Goal: Register for event/course: Sign up to attend an event or enroll in a course

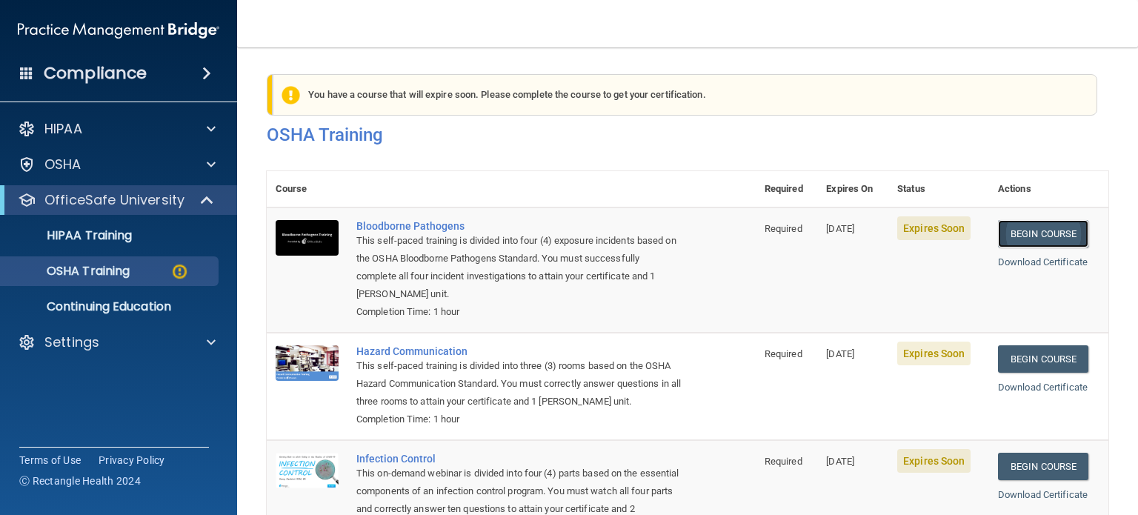
click at [1037, 233] on link "Begin Course" at bounding box center [1043, 233] width 90 height 27
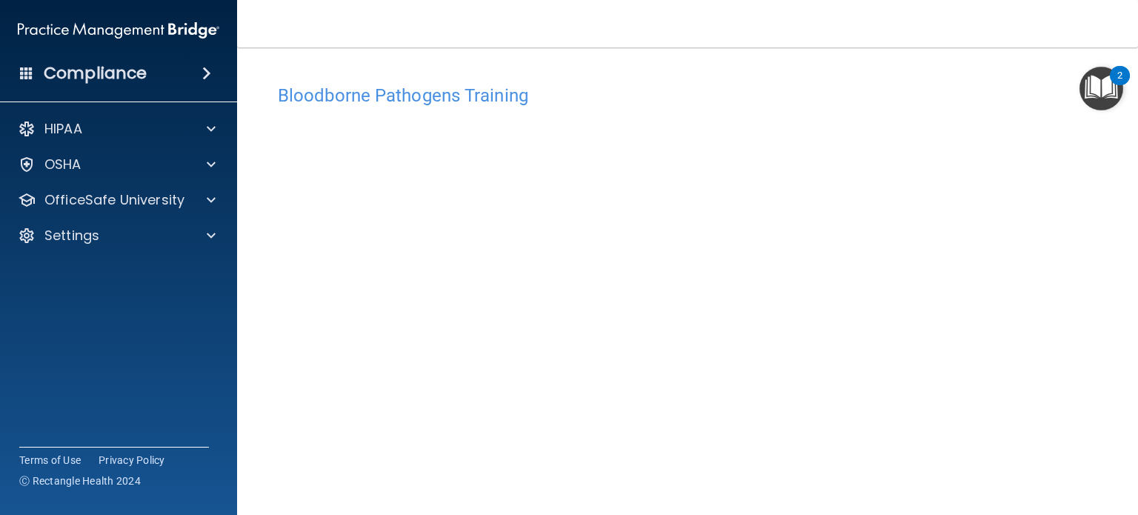
scroll to position [21, 0]
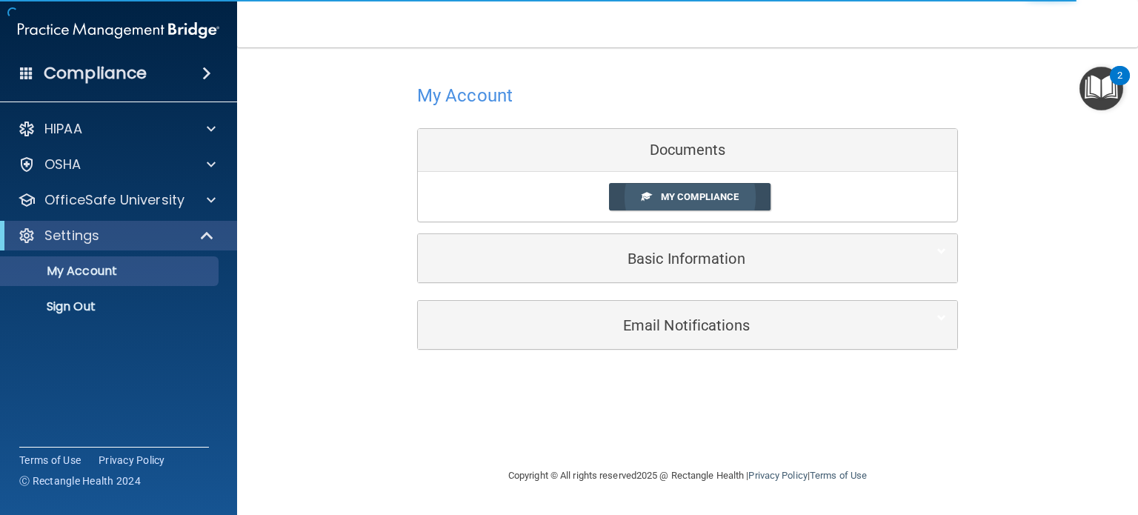
click at [675, 196] on span "My Compliance" at bounding box center [700, 196] width 78 height 11
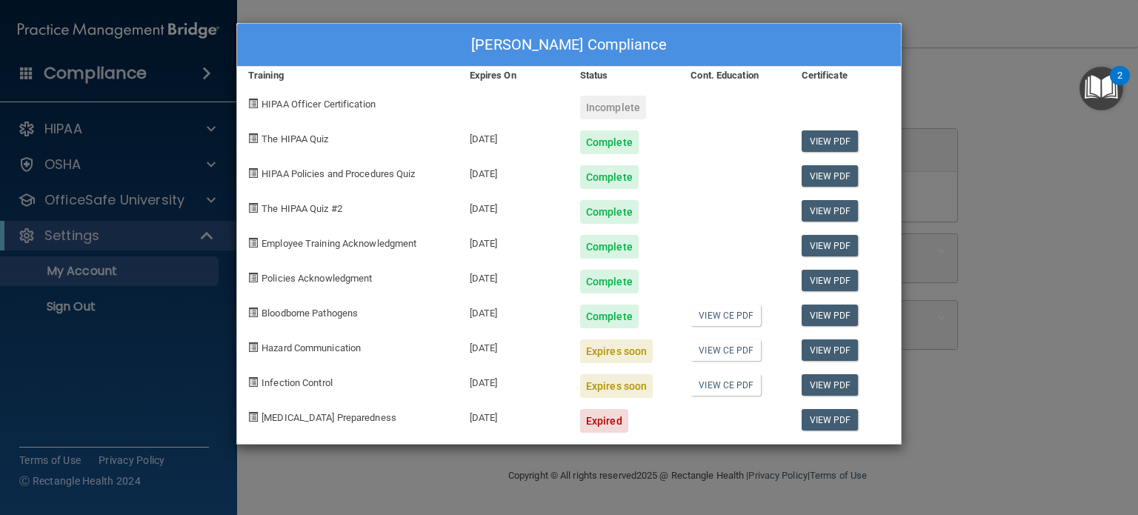
click at [207, 200] on div "CHRISTIANE JAMIESON's Compliance Training Expires On Status Cont. Education Cer…" at bounding box center [569, 257] width 1138 height 515
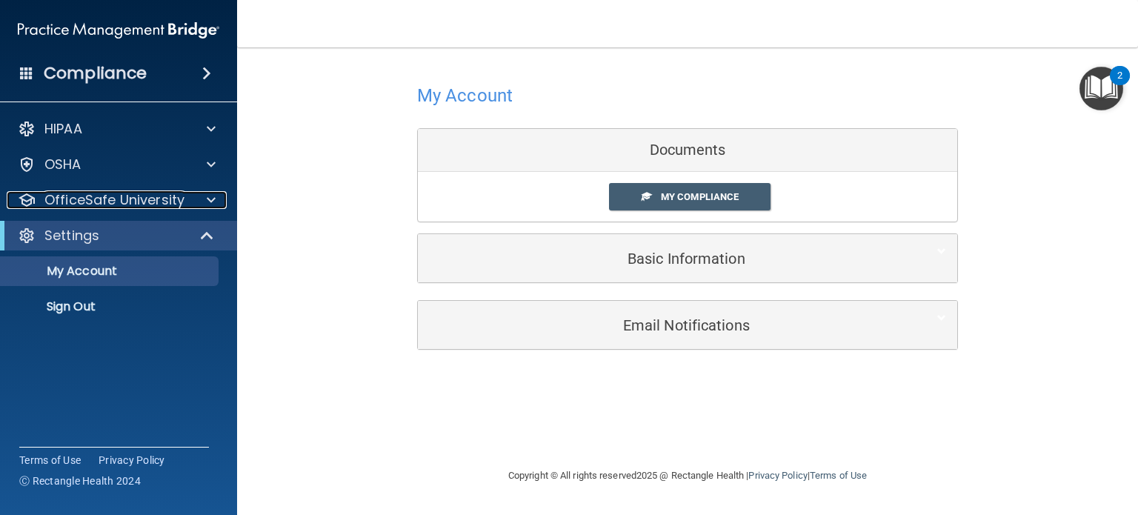
click at [207, 200] on span at bounding box center [211, 200] width 9 height 18
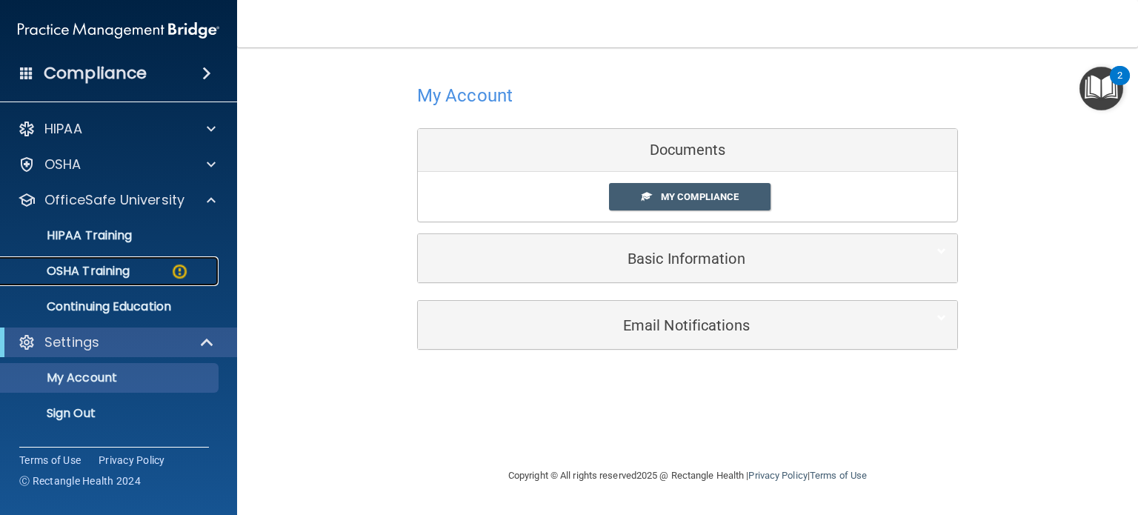
click at [121, 275] on p "OSHA Training" at bounding box center [70, 271] width 120 height 15
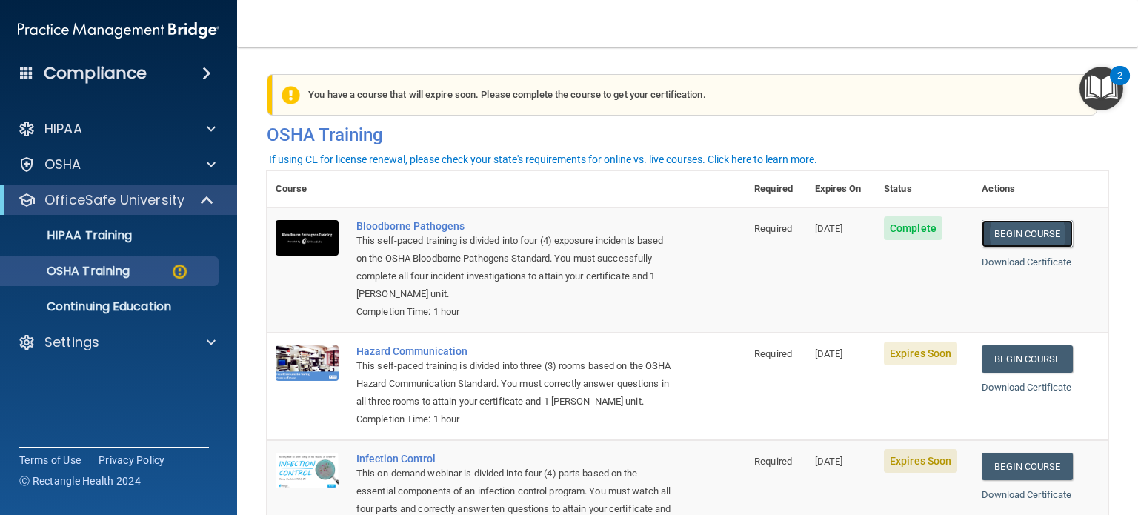
click at [1024, 233] on link "Begin Course" at bounding box center [1026, 233] width 90 height 27
click at [181, 269] on img at bounding box center [179, 271] width 19 height 19
click at [169, 273] on div "OSHA Training" at bounding box center [111, 271] width 202 height 15
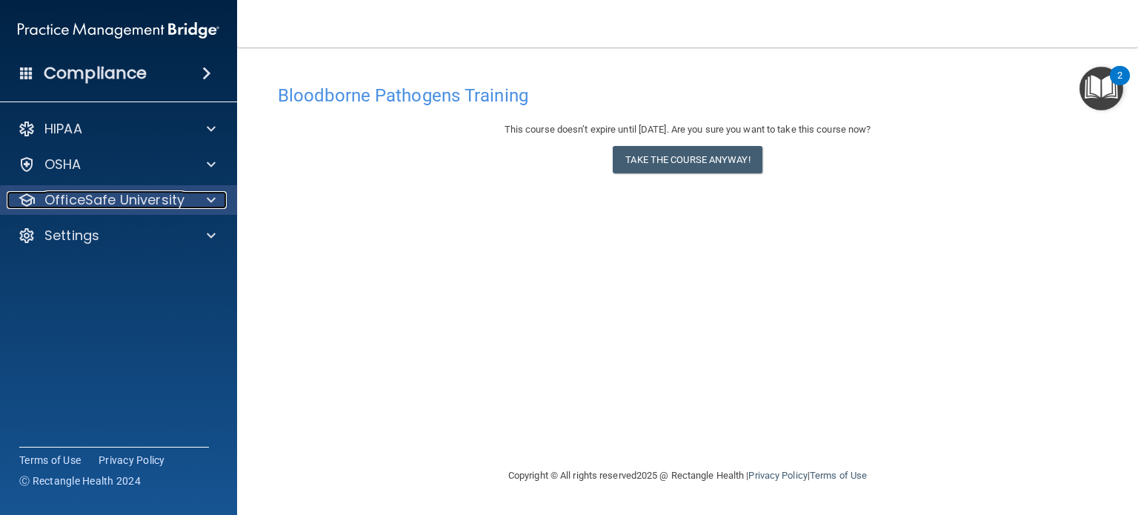
click at [210, 200] on span at bounding box center [211, 200] width 9 height 18
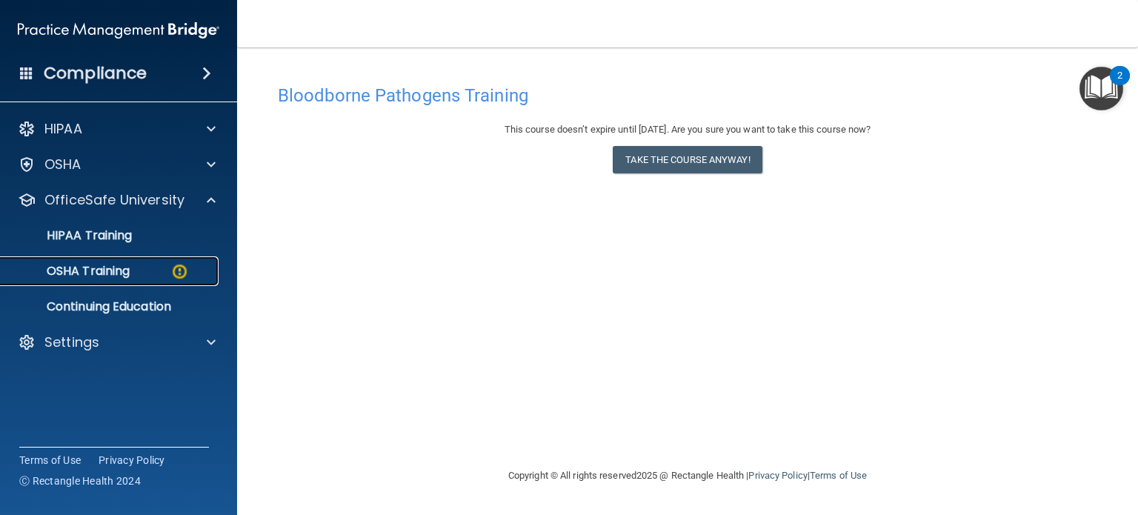
click at [168, 273] on div "OSHA Training" at bounding box center [111, 271] width 202 height 15
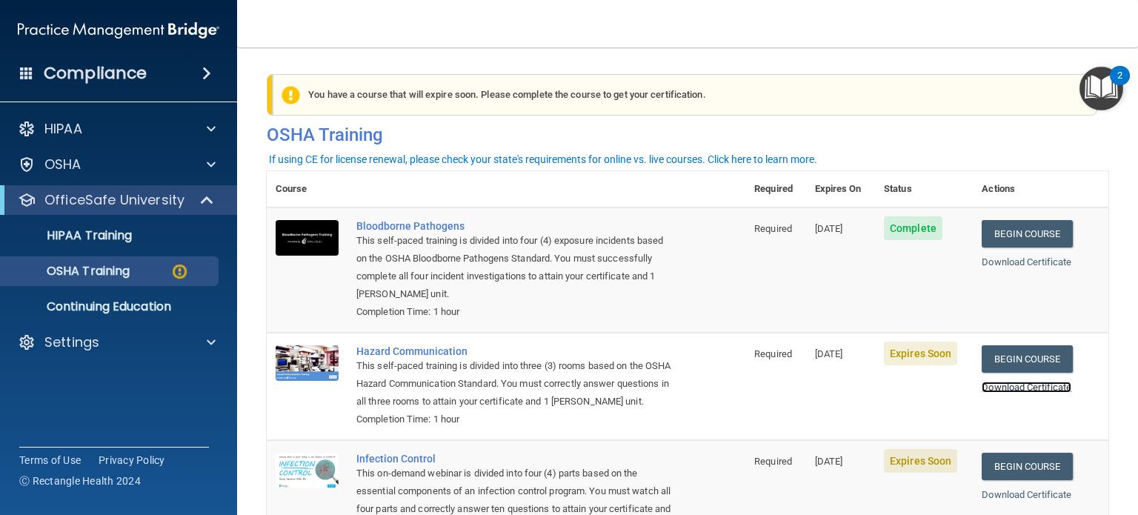
click at [1032, 392] on link "Download Certificate" at bounding box center [1026, 386] width 90 height 11
click at [1024, 359] on link "Begin Course" at bounding box center [1026, 358] width 90 height 27
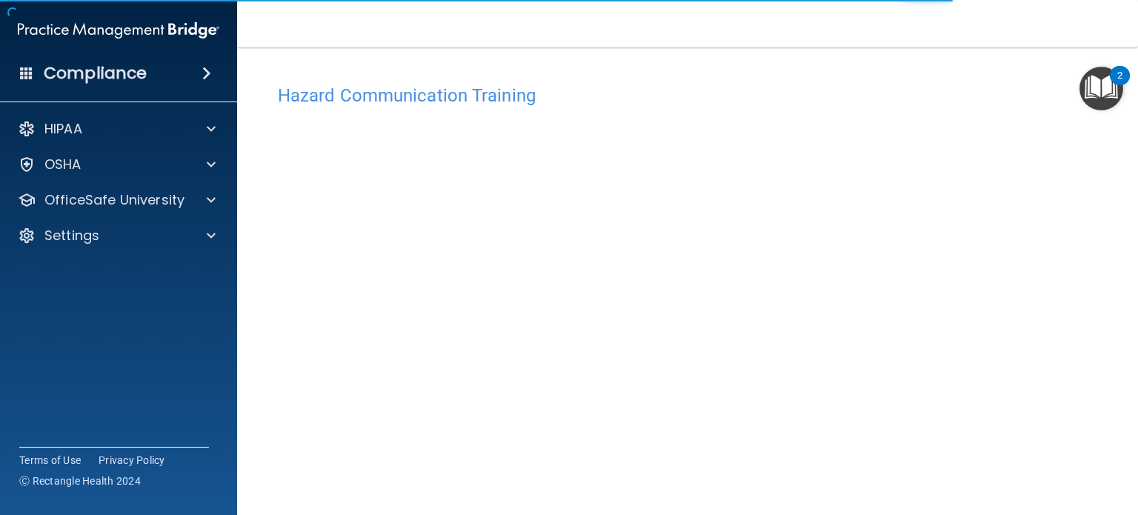
scroll to position [41, 0]
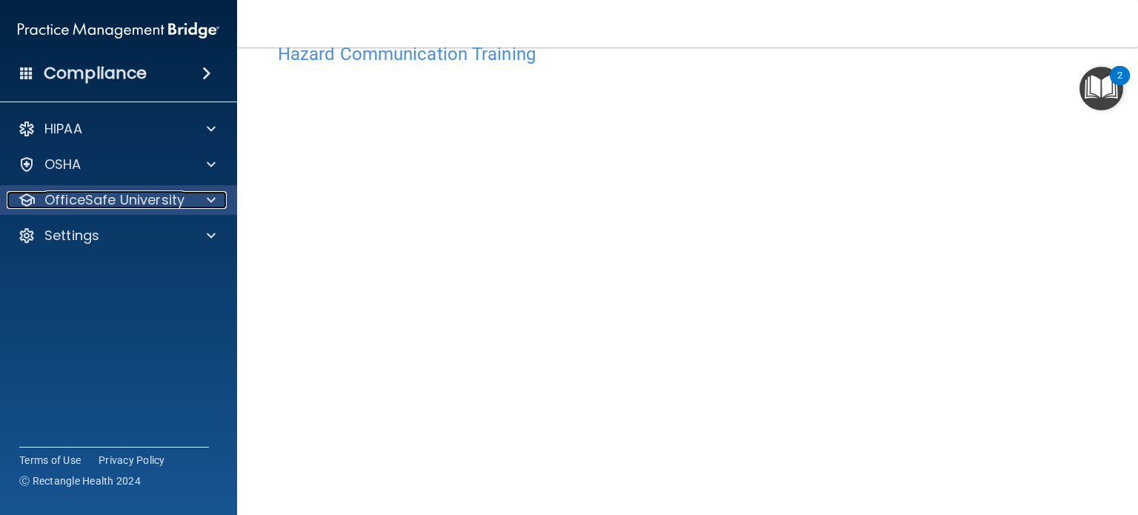
click at [211, 196] on span at bounding box center [211, 200] width 9 height 18
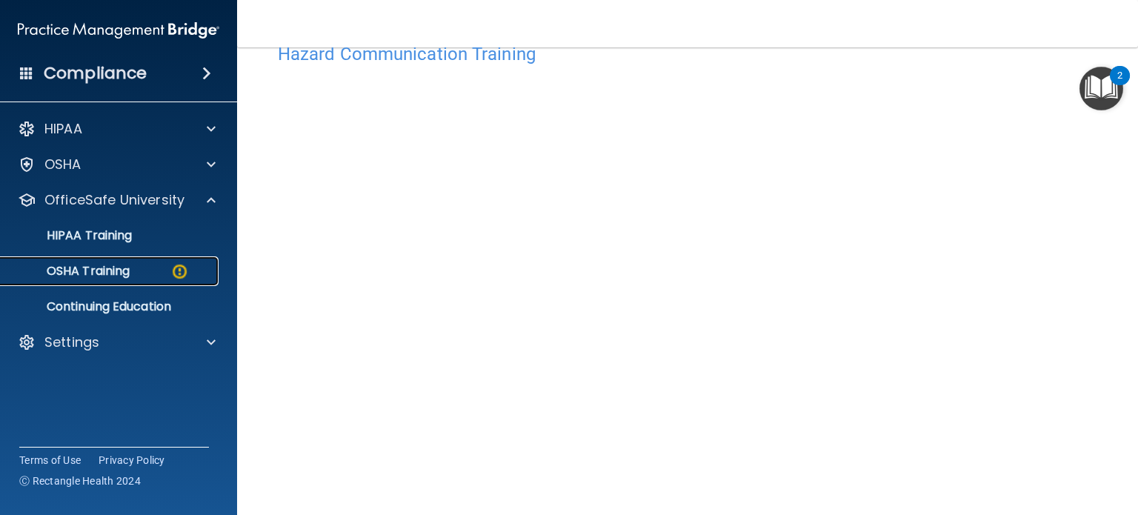
click at [142, 272] on div "OSHA Training" at bounding box center [111, 271] width 202 height 15
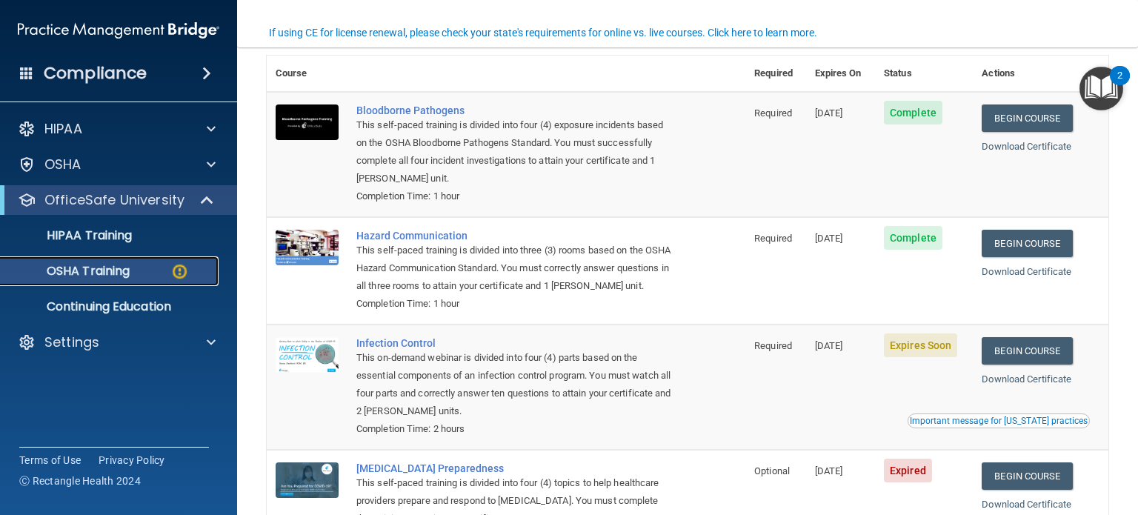
scroll to position [190, 0]
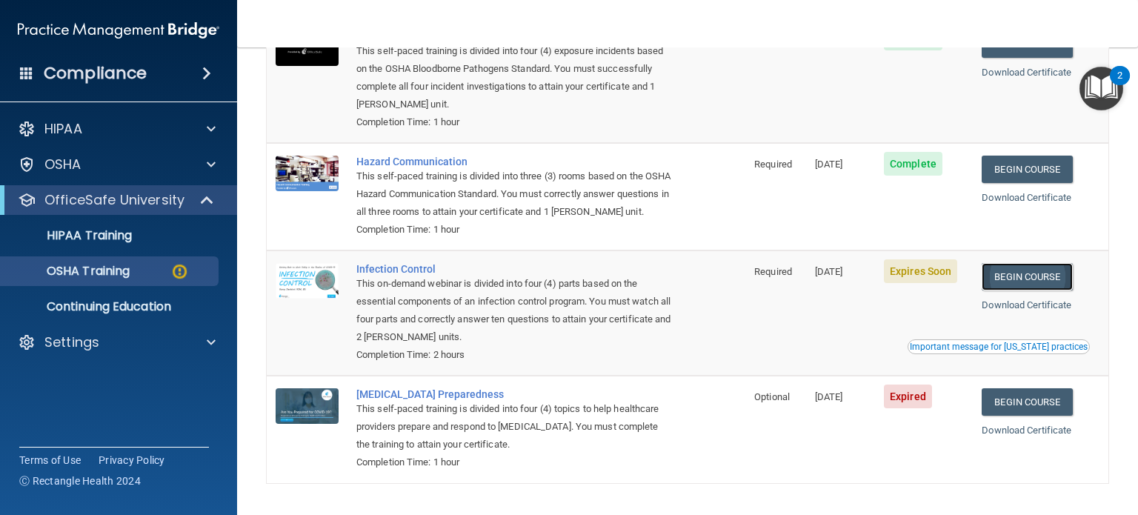
click at [1024, 290] on link "Begin Course" at bounding box center [1026, 276] width 90 height 27
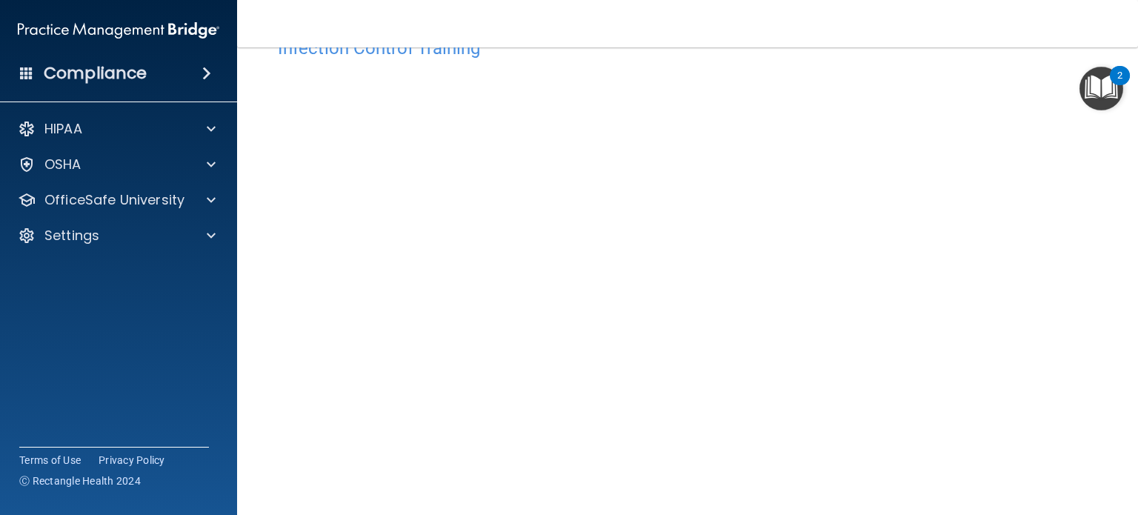
scroll to position [74, 0]
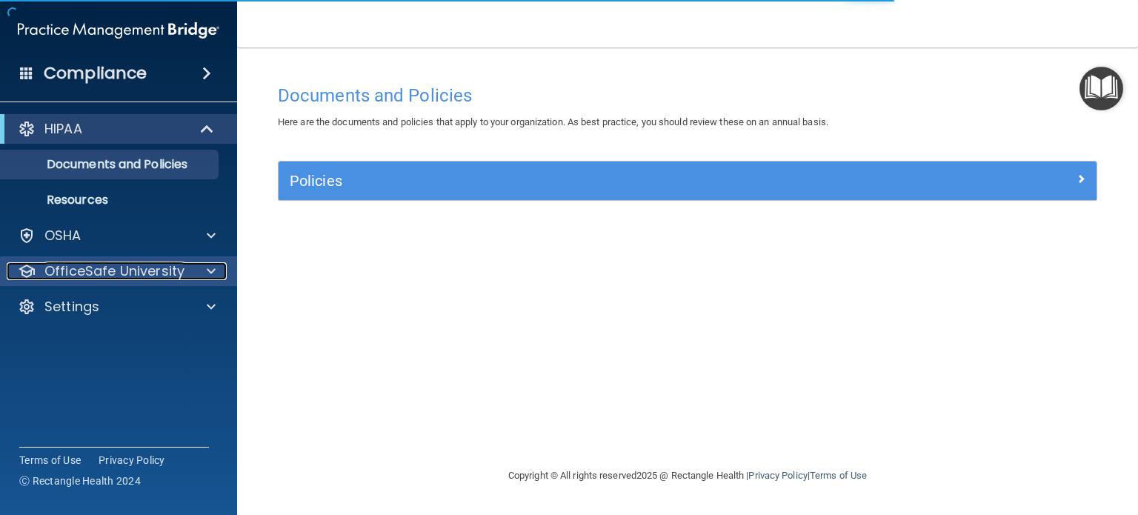
click at [207, 270] on span at bounding box center [211, 271] width 9 height 18
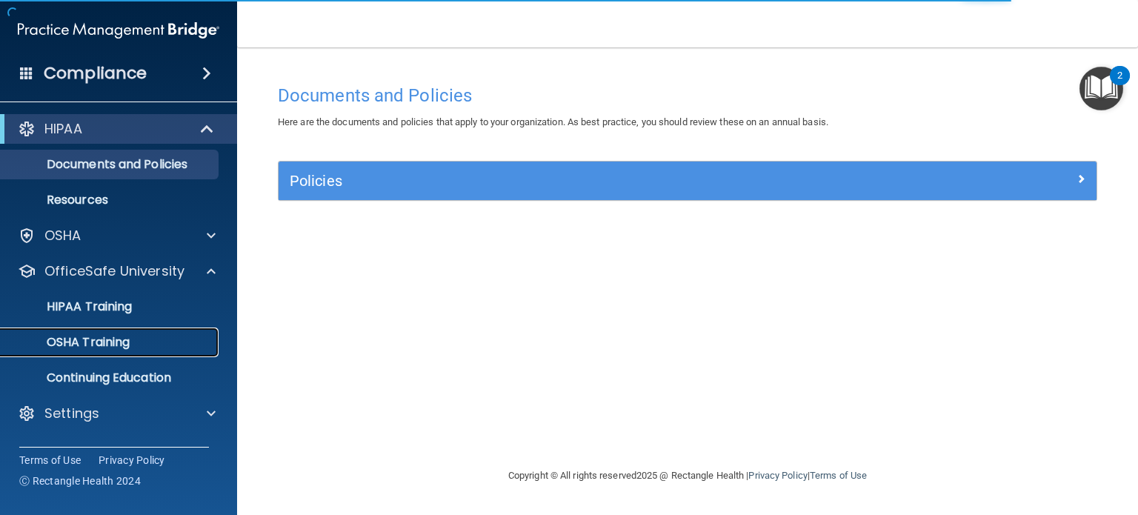
click at [131, 343] on div "OSHA Training" at bounding box center [111, 342] width 202 height 15
